Goal: Task Accomplishment & Management: Manage account settings

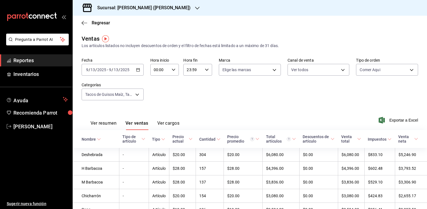
click at [195, 8] on icon "button" at bounding box center [197, 8] width 4 height 4
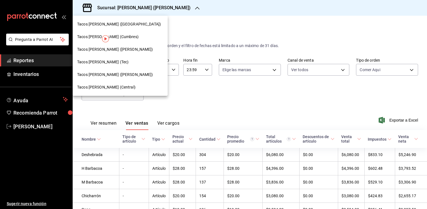
click at [17, 123] on div at bounding box center [213, 104] width 427 height 209
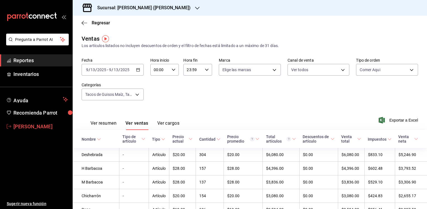
click at [15, 126] on span "[PERSON_NAME]" at bounding box center [40, 126] width 55 height 8
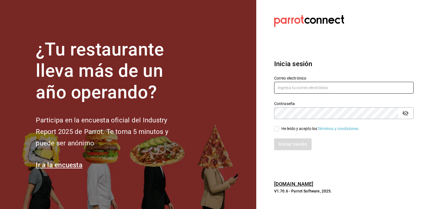
type input "[EMAIL_ADDRESS][DOMAIN_NAME]"
click at [274, 127] on input "He leído y acepto los Términos y condiciones." at bounding box center [276, 128] width 5 height 5
checkbox input "true"
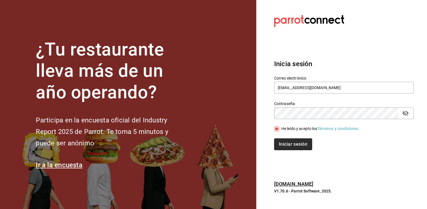
click at [287, 147] on button "Iniciar sesión" at bounding box center [293, 144] width 38 height 12
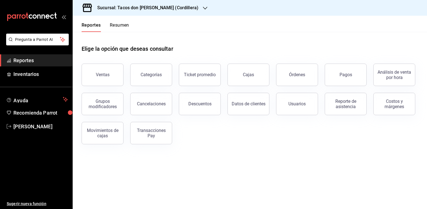
click at [203, 8] on icon "button" at bounding box center [205, 8] width 4 height 3
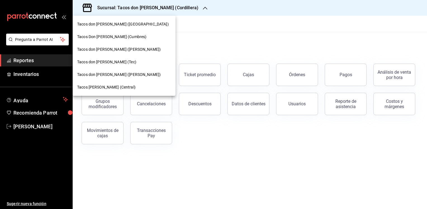
click at [110, 74] on span "Tacos don [PERSON_NAME] ([PERSON_NAME])" at bounding box center [119, 75] width 84 height 6
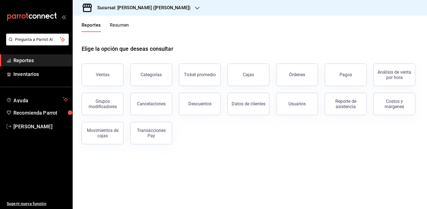
click at [121, 25] on button "Resumen" at bounding box center [119, 27] width 19 height 10
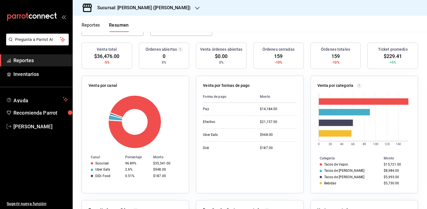
scroll to position [57, 0]
click at [87, 25] on button "Reportes" at bounding box center [91, 27] width 18 height 10
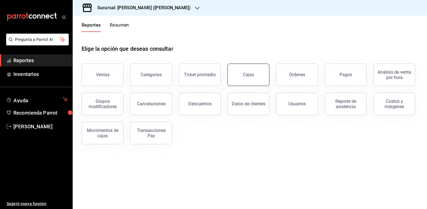
click at [244, 71] on link "Cajas" at bounding box center [249, 74] width 42 height 22
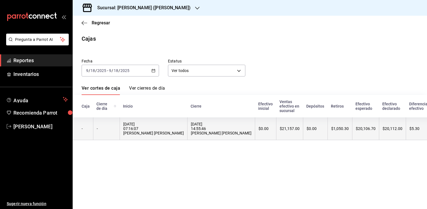
click at [307, 127] on div "$0.00" at bounding box center [316, 128] width 18 height 4
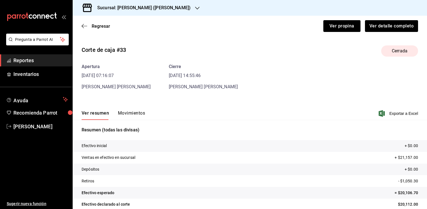
click at [131, 113] on button "Movimientos" at bounding box center [131, 115] width 27 height 10
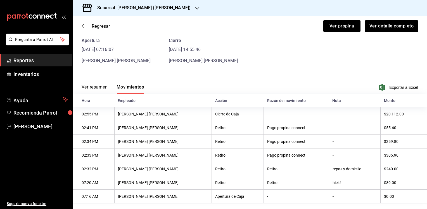
scroll to position [35, 0]
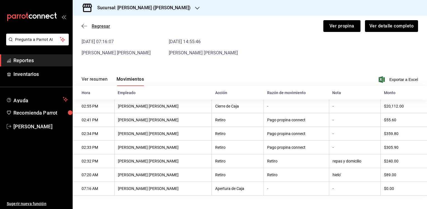
click at [103, 27] on span "Regresar" at bounding box center [101, 25] width 18 height 5
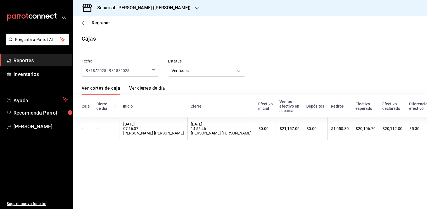
click at [195, 8] on icon "button" at bounding box center [197, 8] width 4 height 3
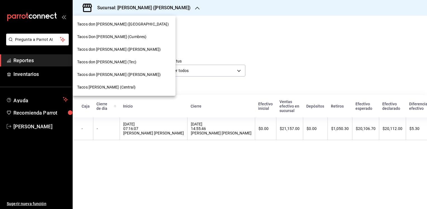
click at [115, 84] on span "Tacos [PERSON_NAME] (Central)" at bounding box center [106, 87] width 58 height 6
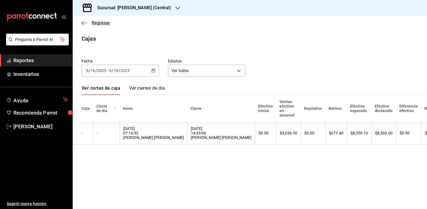
click at [104, 24] on span "Regresar" at bounding box center [101, 22] width 18 height 5
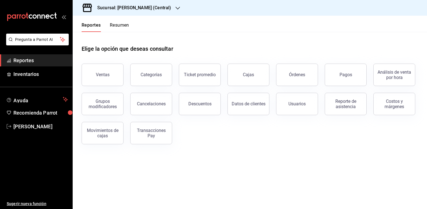
click at [124, 26] on button "Resumen" at bounding box center [119, 27] width 19 height 10
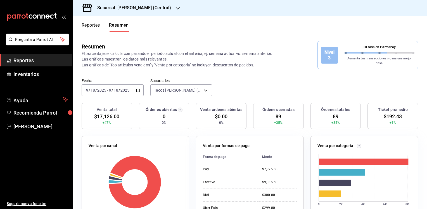
click at [89, 25] on button "Reportes" at bounding box center [91, 27] width 18 height 10
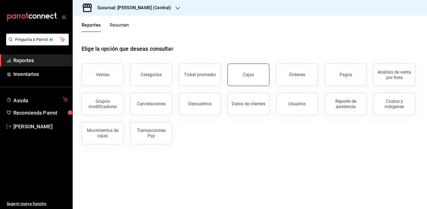
click at [243, 73] on link "Cajas" at bounding box center [249, 74] width 42 height 22
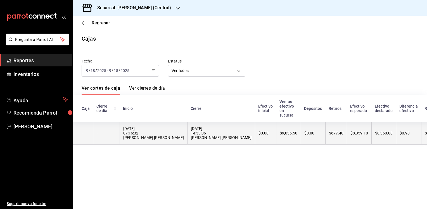
click at [301, 135] on th "$0.00" at bounding box center [313, 133] width 25 height 23
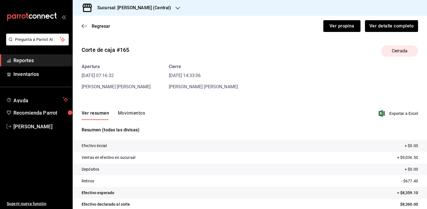
click at [129, 112] on button "Movimientos" at bounding box center [131, 115] width 27 height 10
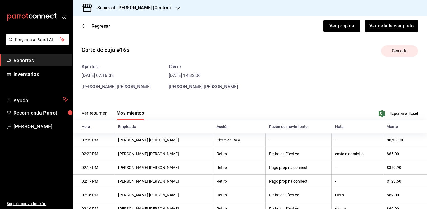
scroll to position [35, 0]
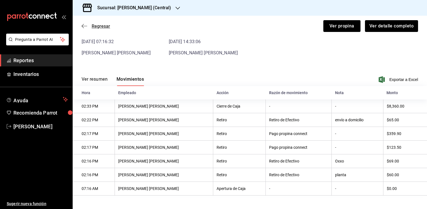
click at [84, 27] on icon "button" at bounding box center [85, 25] width 6 height 5
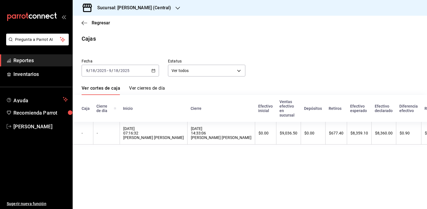
click at [176, 8] on icon "button" at bounding box center [178, 8] width 4 height 4
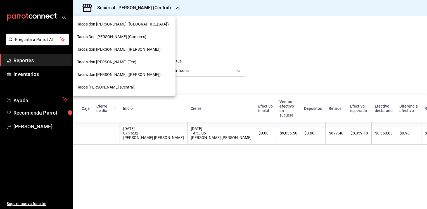
click at [196, 41] on div at bounding box center [213, 104] width 427 height 209
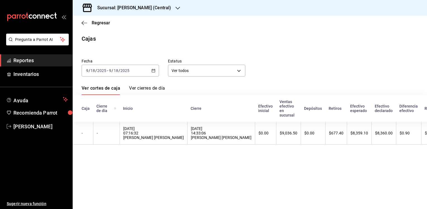
click at [101, 25] on div "Regresar" at bounding box center [250, 23] width 355 height 14
click at [93, 23] on span "Regresar" at bounding box center [101, 22] width 18 height 5
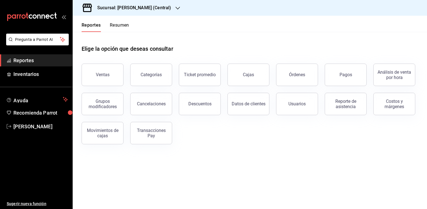
click at [179, 10] on icon "button" at bounding box center [178, 8] width 4 height 4
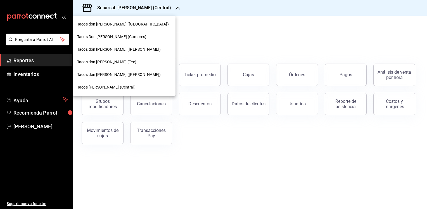
click at [103, 65] on span "Tacos don [PERSON_NAME] (Tec)" at bounding box center [106, 62] width 59 height 6
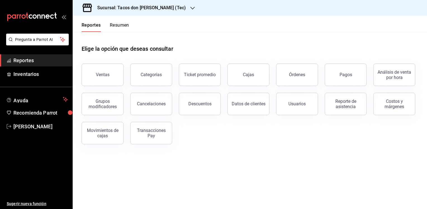
click at [122, 27] on button "Resumen" at bounding box center [119, 27] width 19 height 10
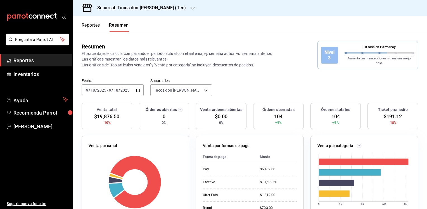
click at [93, 25] on button "Reportes" at bounding box center [91, 27] width 18 height 10
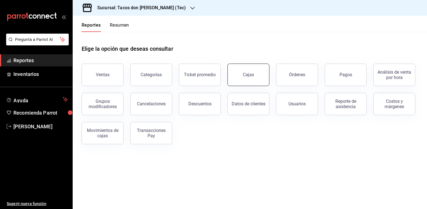
click at [249, 73] on div "Cajas" at bounding box center [248, 74] width 11 height 7
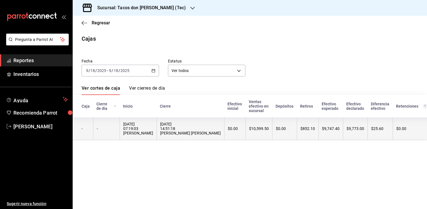
click at [301, 130] on div "$852.10" at bounding box center [308, 128] width 15 height 4
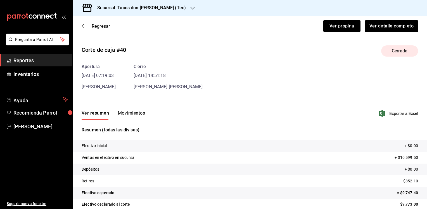
click at [134, 112] on button "Movimientos" at bounding box center [131, 115] width 27 height 10
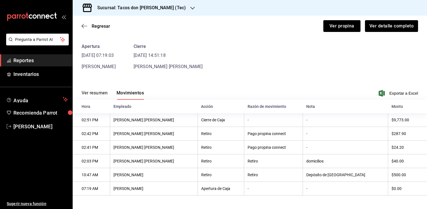
scroll to position [21, 0]
click at [106, 24] on span "Regresar" at bounding box center [101, 25] width 18 height 5
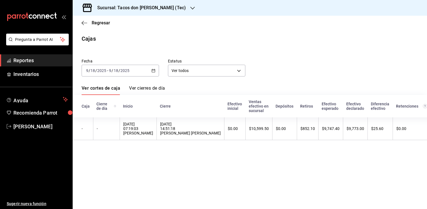
click at [190, 8] on icon "button" at bounding box center [192, 8] width 4 height 3
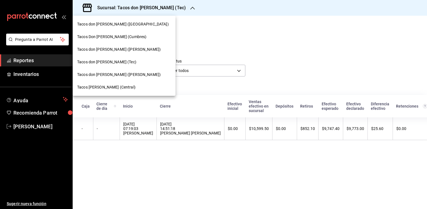
click at [113, 25] on span "Tacos don [PERSON_NAME] ([GEOGRAPHIC_DATA])" at bounding box center [123, 24] width 92 height 6
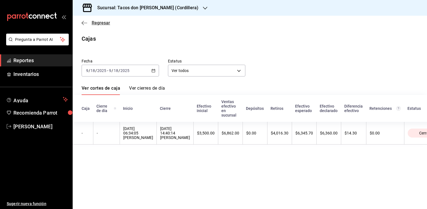
click at [96, 22] on span "Regresar" at bounding box center [101, 22] width 18 height 5
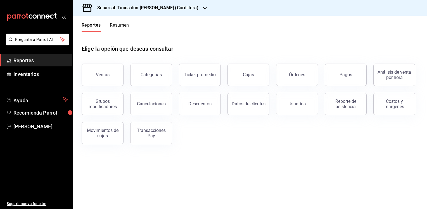
click at [124, 26] on button "Resumen" at bounding box center [119, 27] width 19 height 10
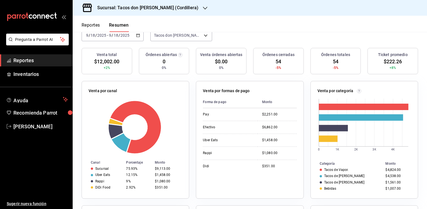
scroll to position [67, 0]
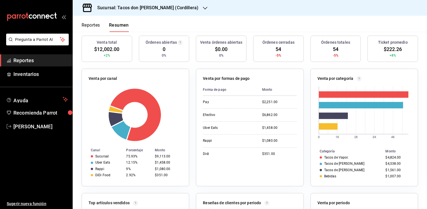
click at [92, 26] on button "Reportes" at bounding box center [91, 27] width 18 height 10
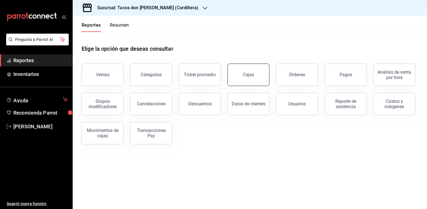
click at [242, 74] on link "Cajas" at bounding box center [249, 74] width 42 height 22
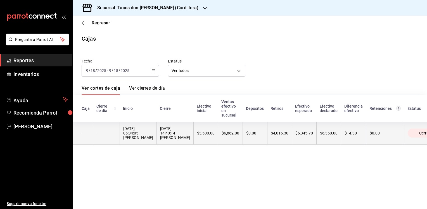
click at [271, 134] on div "$4,016.30" at bounding box center [280, 133] width 18 height 4
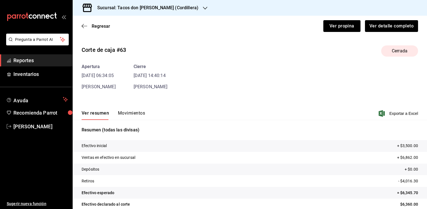
click at [132, 113] on button "Movimientos" at bounding box center [131, 115] width 27 height 10
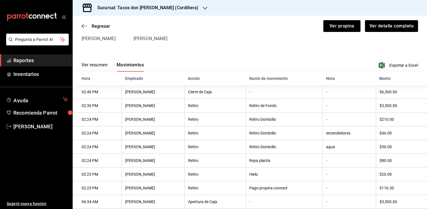
scroll to position [63, 0]
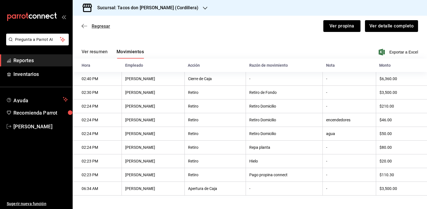
click at [90, 25] on span "Regresar" at bounding box center [96, 25] width 29 height 5
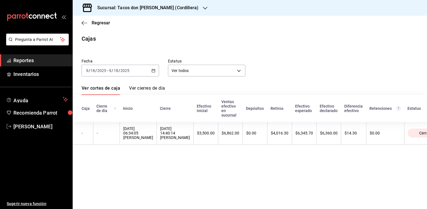
click at [203, 6] on icon "button" at bounding box center [205, 8] width 4 height 4
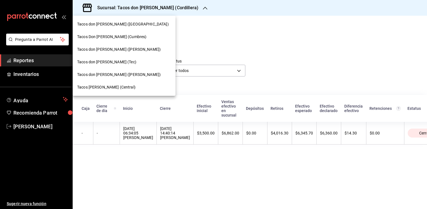
click at [93, 37] on span "Tacos Don [PERSON_NAME] (Cumbres)" at bounding box center [111, 37] width 69 height 6
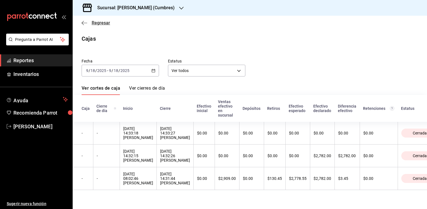
click at [98, 23] on span "Regresar" at bounding box center [101, 22] width 18 height 5
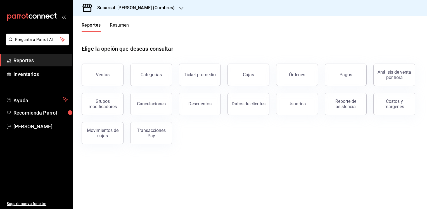
click at [125, 25] on button "Resumen" at bounding box center [119, 27] width 19 height 10
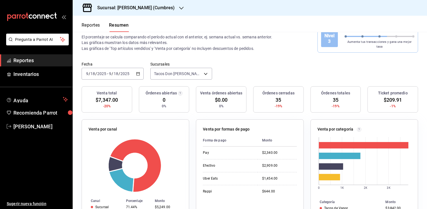
scroll to position [15, 0]
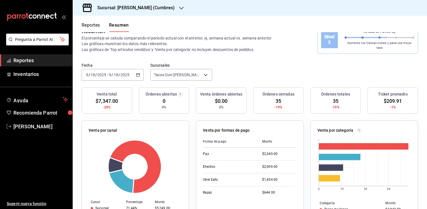
click at [89, 24] on button "Reportes" at bounding box center [91, 27] width 18 height 10
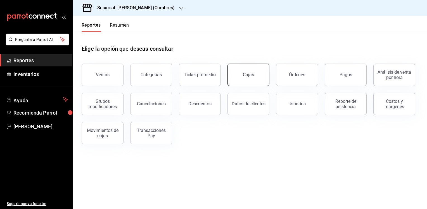
click at [245, 74] on div "Cajas" at bounding box center [248, 74] width 11 height 7
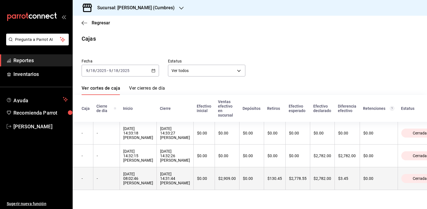
click at [244, 180] on div "$0.00" at bounding box center [252, 178] width 18 height 4
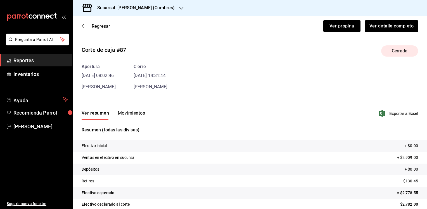
click at [136, 114] on button "Movimientos" at bounding box center [131, 115] width 27 height 10
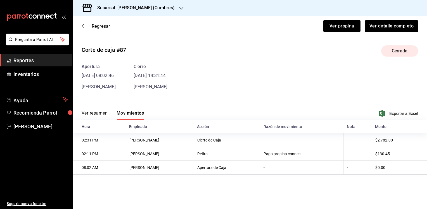
click at [74, 57] on div "Corte de caja #87 Cerrada Apertura [DATE] 08:02:46 [PERSON_NAME] [DATE] 14:31:4…" at bounding box center [250, 65] width 355 height 49
click at [102, 26] on span "Regresar" at bounding box center [101, 25] width 18 height 5
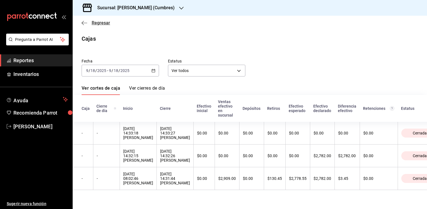
drag, startPoint x: 100, startPoint y: 19, endPoint x: 97, endPoint y: 21, distance: 3.4
click at [97, 21] on div "Regresar" at bounding box center [250, 23] width 355 height 14
click at [97, 21] on span "Regresar" at bounding box center [101, 22] width 18 height 5
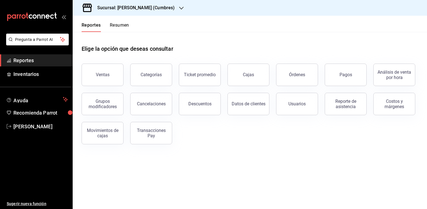
click at [182, 9] on icon "button" at bounding box center [181, 8] width 4 height 4
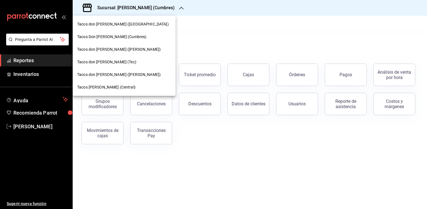
click at [112, 48] on span "Tacos don [PERSON_NAME] ([PERSON_NAME])" at bounding box center [119, 49] width 84 height 6
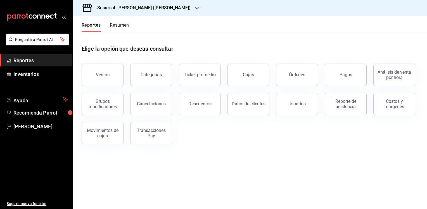
click at [123, 24] on button "Resumen" at bounding box center [119, 27] width 19 height 10
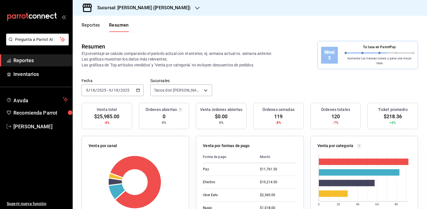
click at [88, 23] on button "Reportes" at bounding box center [91, 27] width 18 height 10
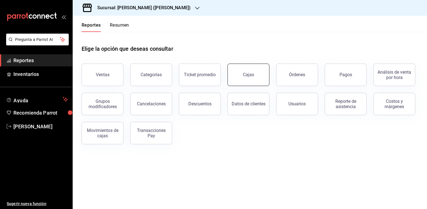
click at [253, 73] on div "Cajas" at bounding box center [248, 74] width 11 height 7
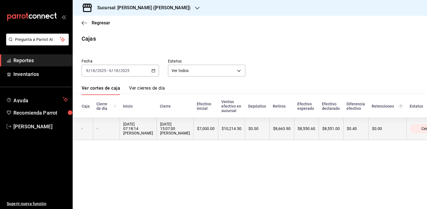
click at [270, 128] on th "$8,663.90" at bounding box center [282, 128] width 25 height 23
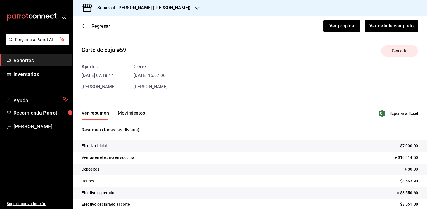
click at [131, 113] on button "Movimientos" at bounding box center [131, 115] width 27 height 10
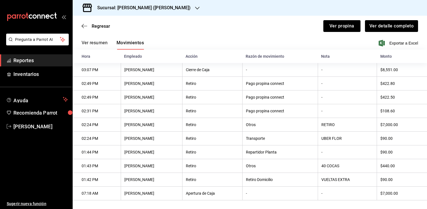
scroll to position [77, 0]
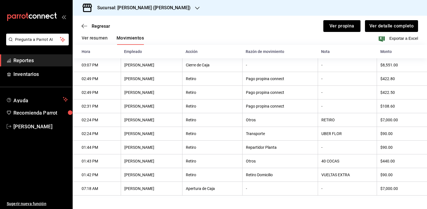
click at [242, 174] on th "Retiro Domicilio" at bounding box center [279, 175] width 75 height 14
click at [98, 28] on span "Regresar" at bounding box center [101, 25] width 18 height 5
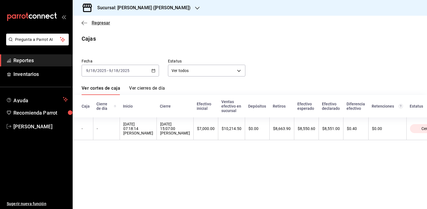
click at [101, 22] on span "Regresar" at bounding box center [101, 22] width 18 height 5
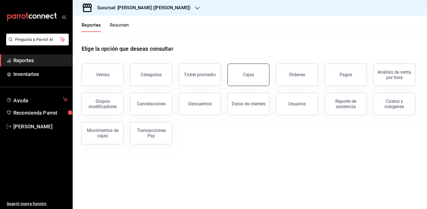
click at [245, 81] on link "Cajas" at bounding box center [249, 74] width 42 height 22
